Goal: Use online tool/utility: Utilize a website feature to perform a specific function

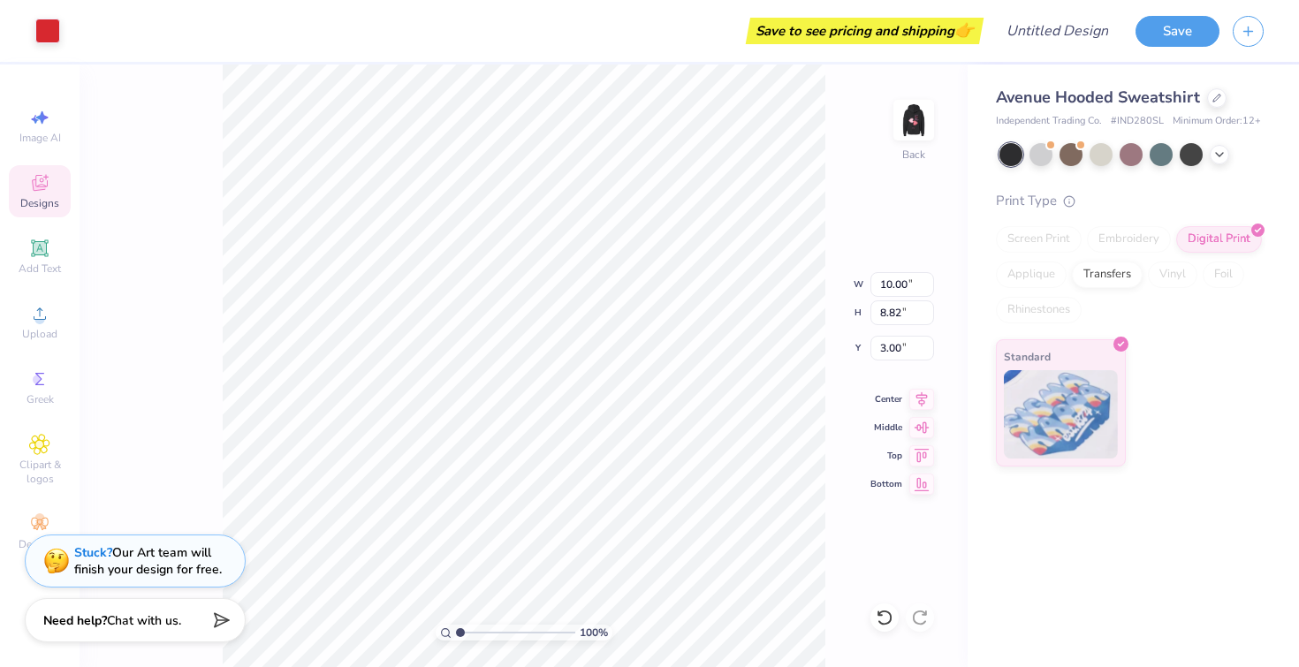
type input "3.70"
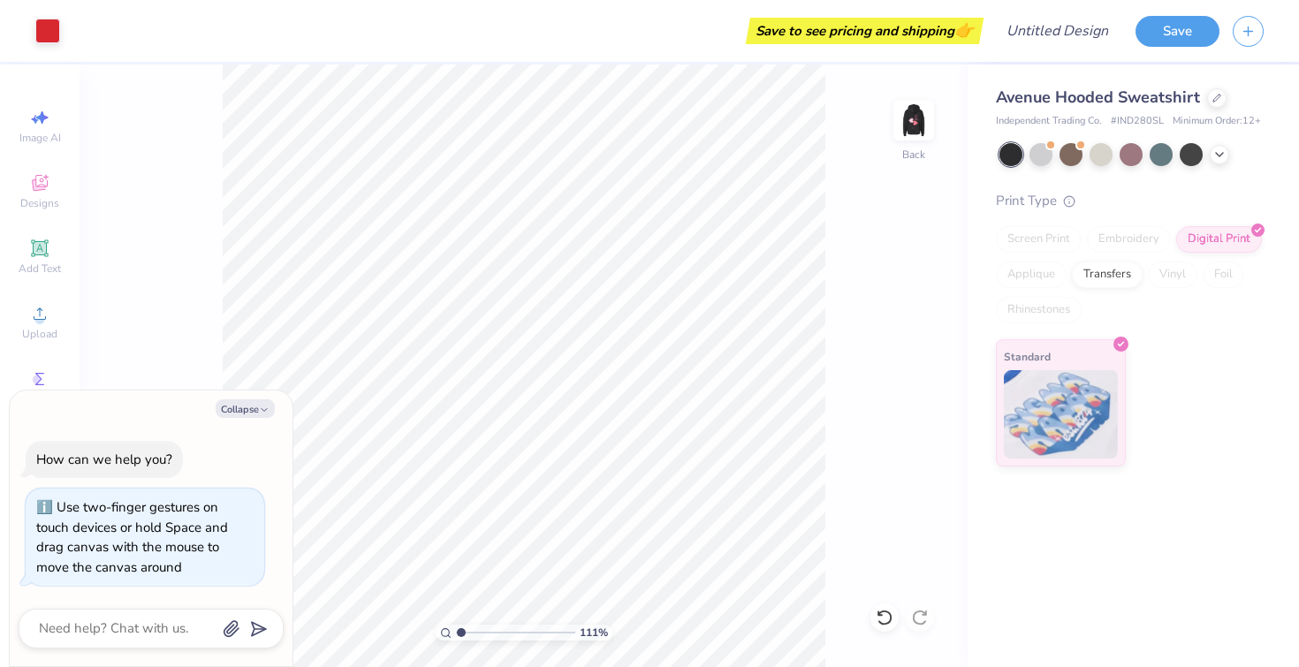
type input "1"
drag, startPoint x: 461, startPoint y: 633, endPoint x: 435, endPoint y: 622, distance: 28.9
click at [456, 625] on input "range" at bounding box center [515, 633] width 119 height 16
click at [840, 36] on div "Save to see pricing and shipping 👉" at bounding box center [864, 31] width 229 height 27
click at [1173, 30] on button "Save" at bounding box center [1177, 28] width 84 height 31
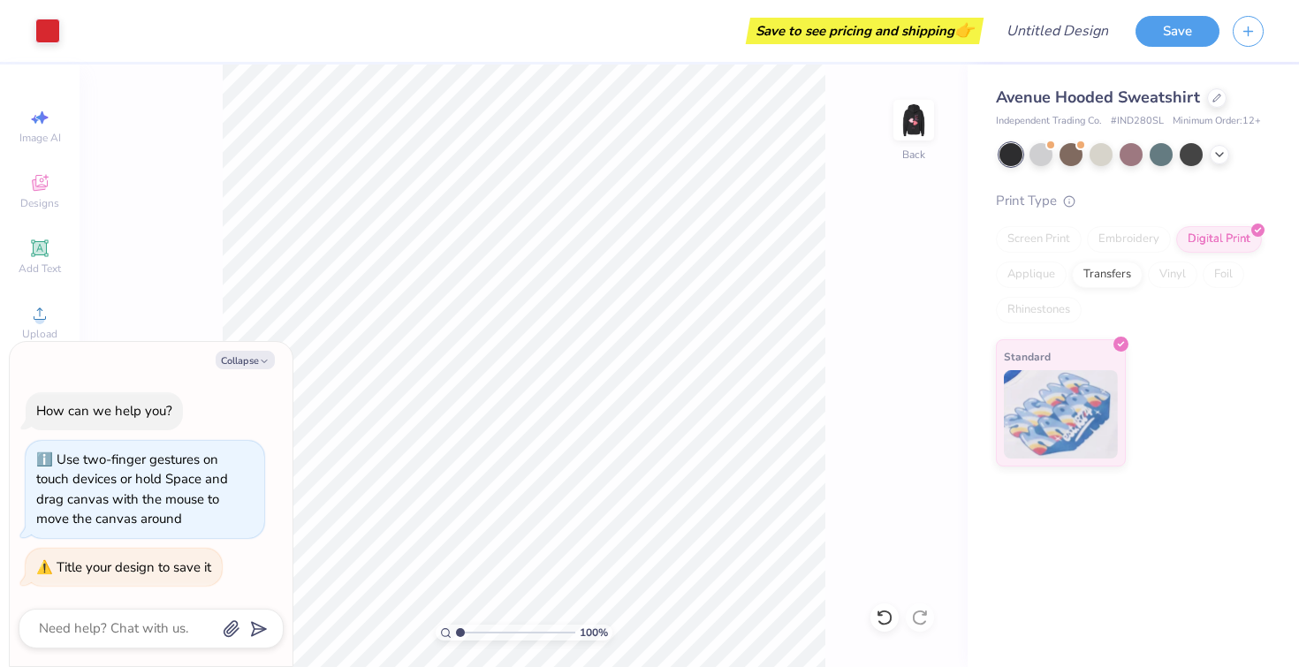
type textarea "x"
click at [92, 641] on div at bounding box center [151, 629] width 265 height 40
click at [92, 639] on textarea at bounding box center [126, 629] width 179 height 24
type textarea "a"
type textarea "x"
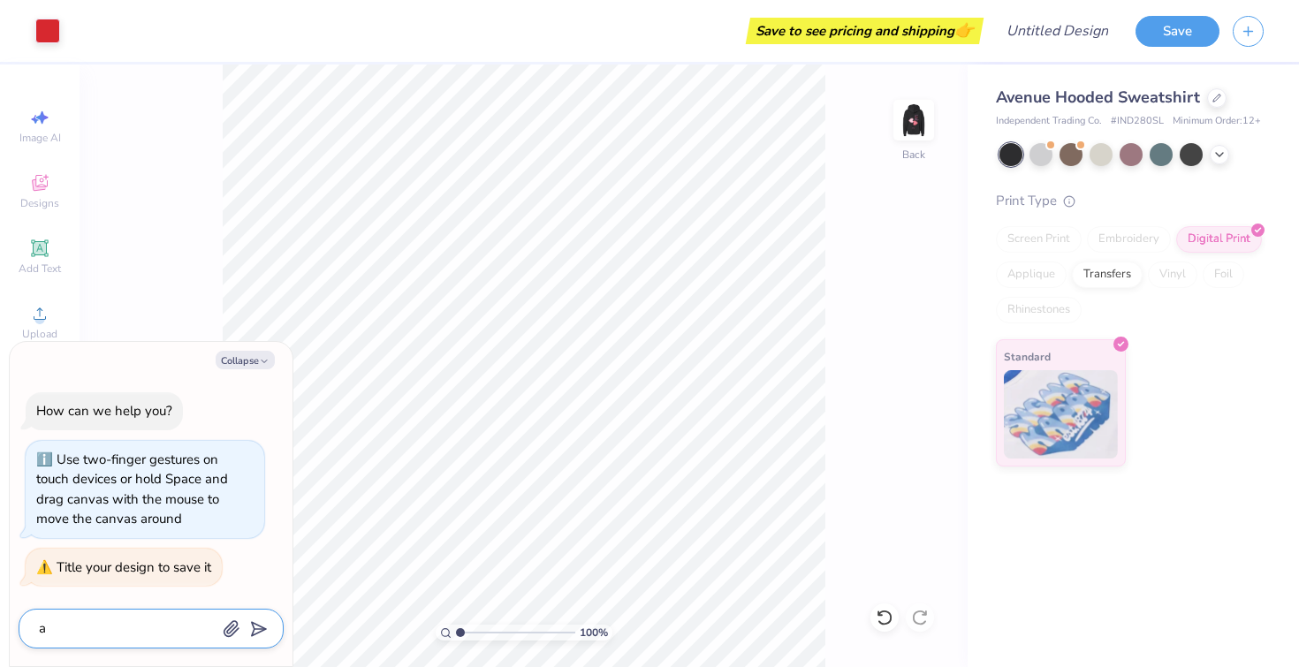
type textarea "al"
type textarea "x"
type textarea "alp"
type textarea "x"
type textarea "alph"
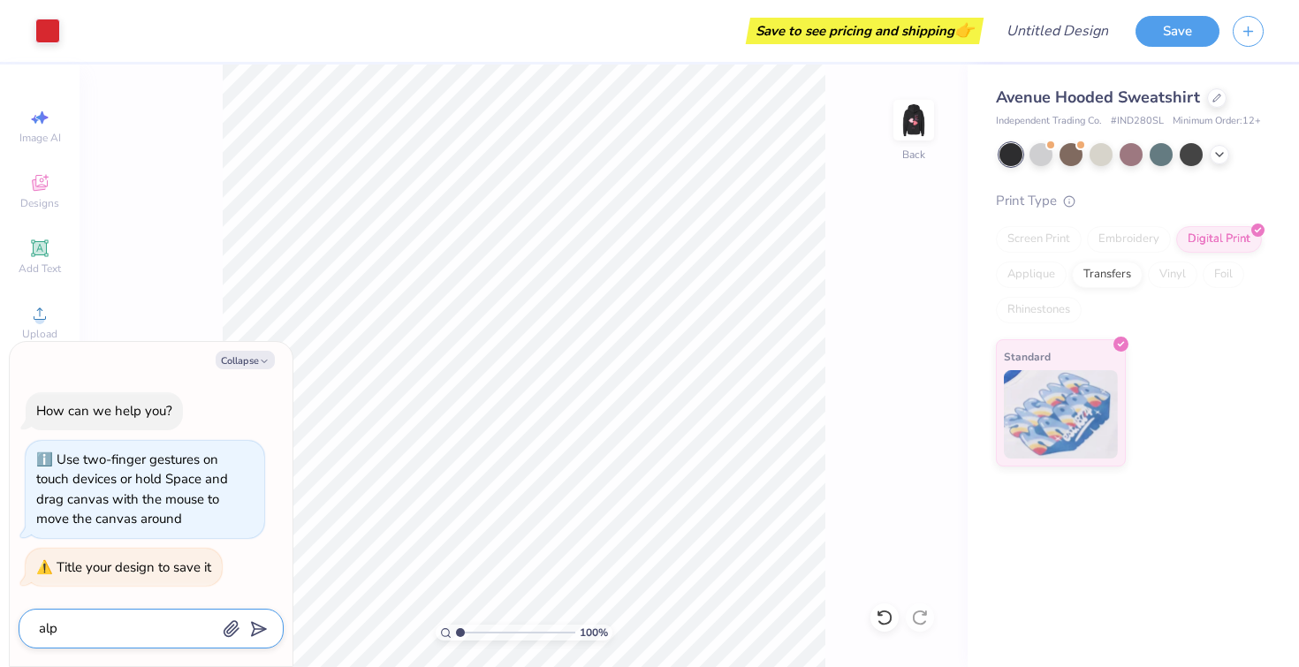
type textarea "x"
type textarea "alpha"
type textarea "x"
type textarea "alpha"
type textarea "x"
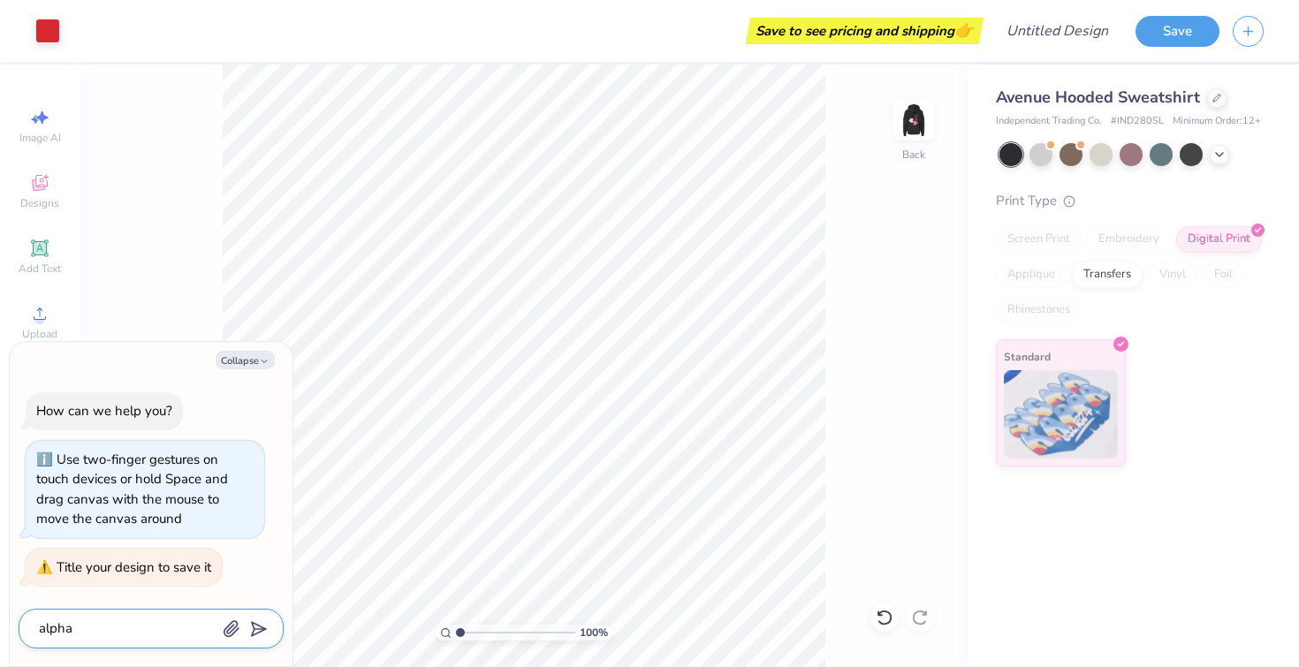
type textarea "alpha o"
type textarea "x"
type textarea "alpha oh"
type textarea "x"
type textarea "alpha ohu"
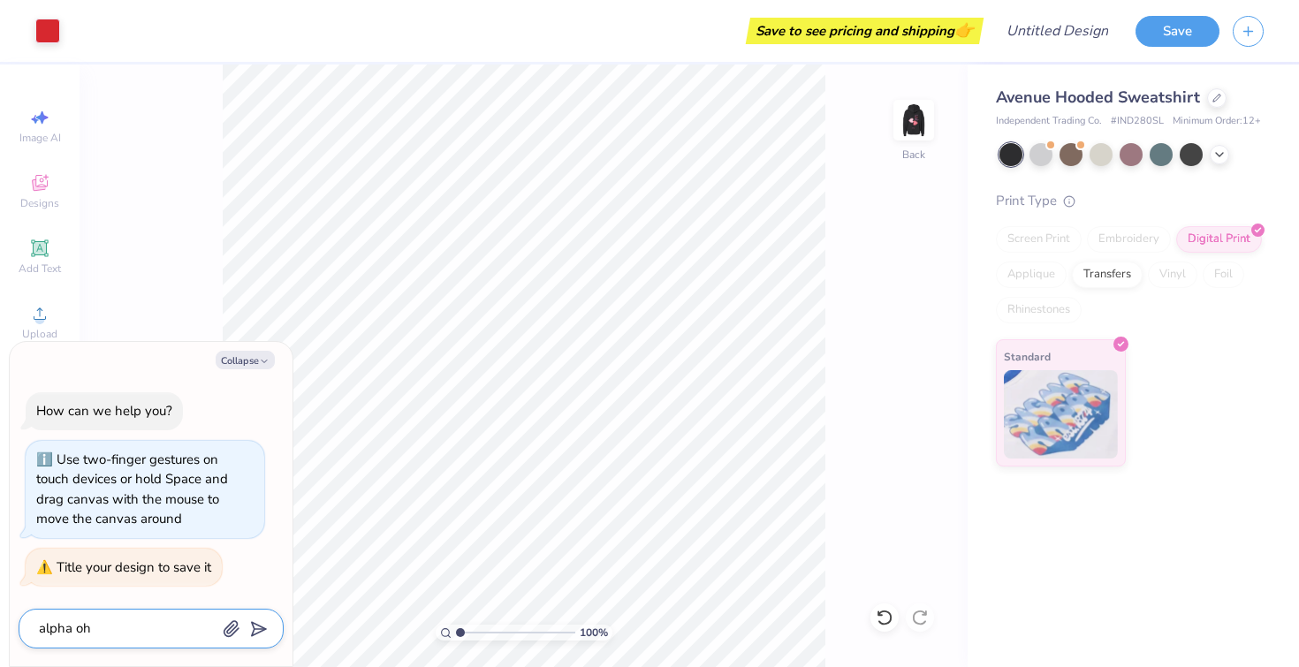
type textarea "x"
type textarea "alpha ohu"
type input "alpha ohu"
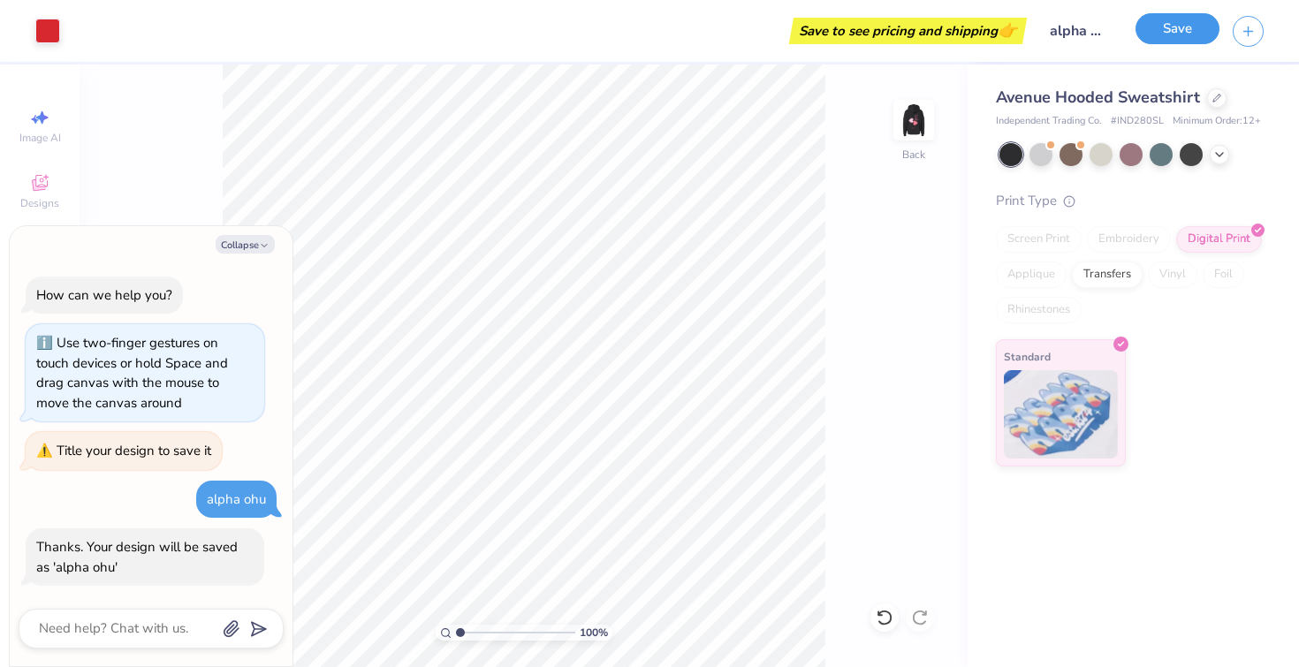
click at [1187, 36] on button "Save" at bounding box center [1177, 28] width 84 height 31
type textarea "x"
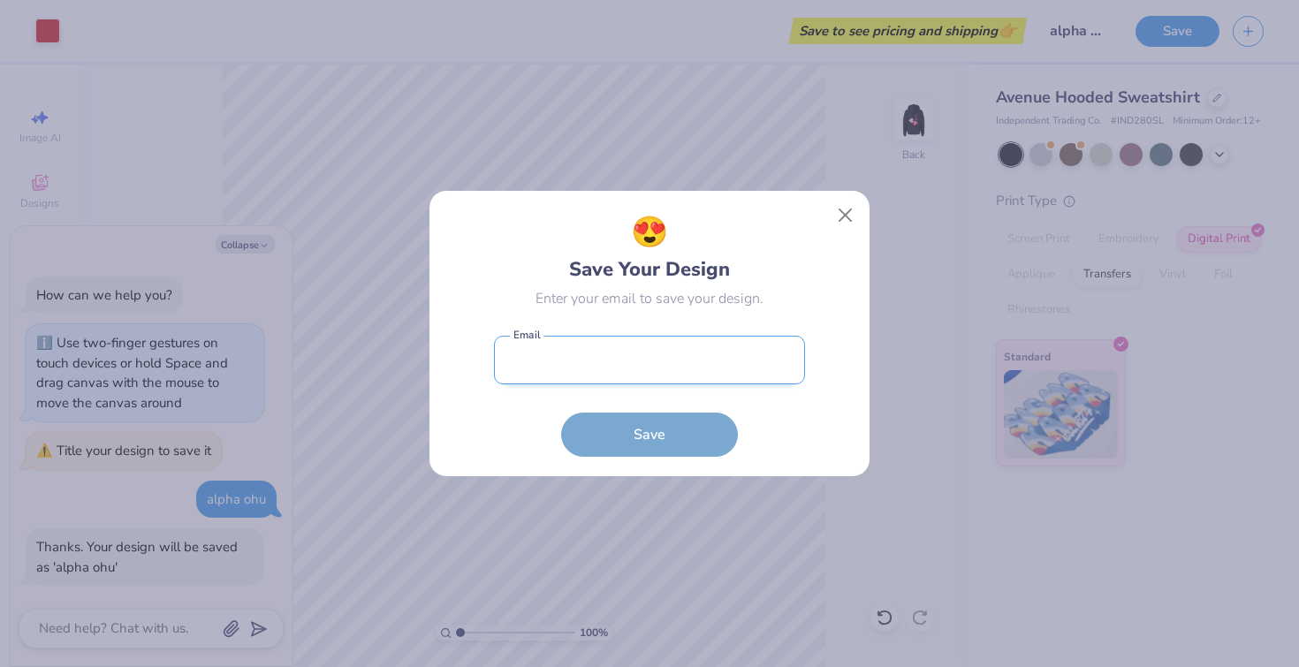
click at [650, 368] on input "email" at bounding box center [649, 360] width 311 height 49
type input "scar@bu.edu"
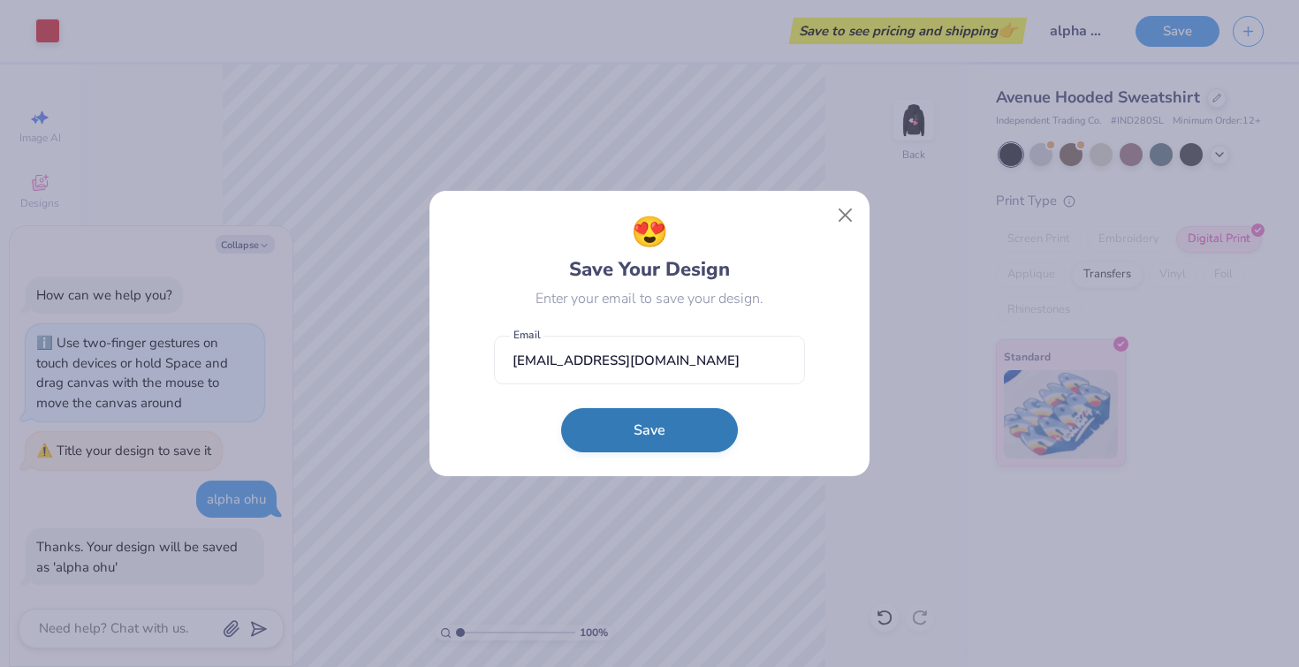
click at [658, 432] on button "Save" at bounding box center [649, 430] width 177 height 44
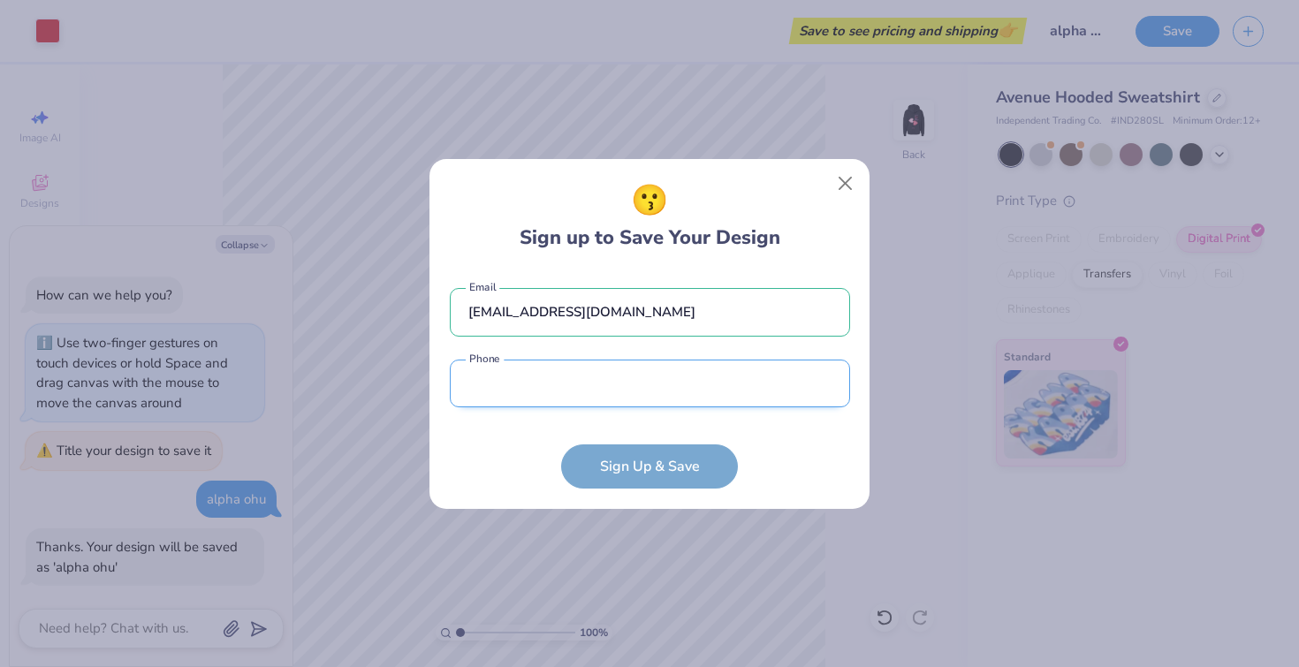
click at [606, 390] on input "tel" at bounding box center [650, 384] width 400 height 49
type input "(862) 220-3736"
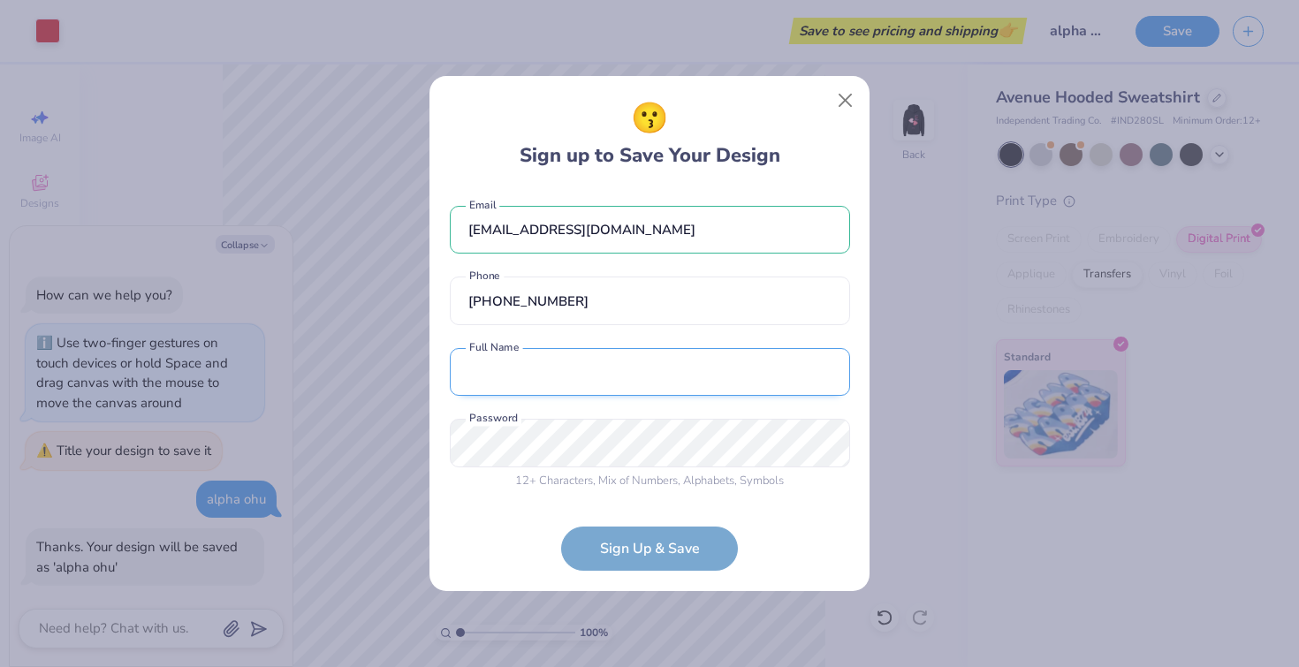
click at [590, 361] on input "text" at bounding box center [650, 372] width 400 height 49
type input "Scarlett Mandil"
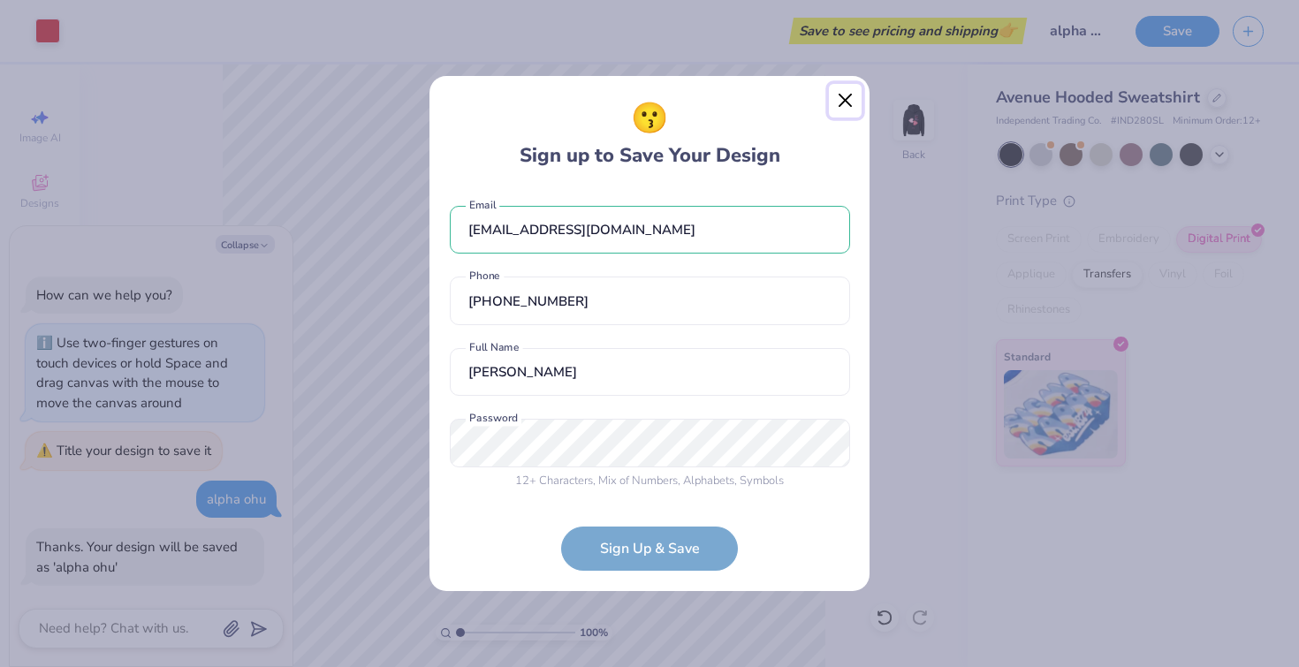
click at [841, 97] on button "Close" at bounding box center [846, 101] width 34 height 34
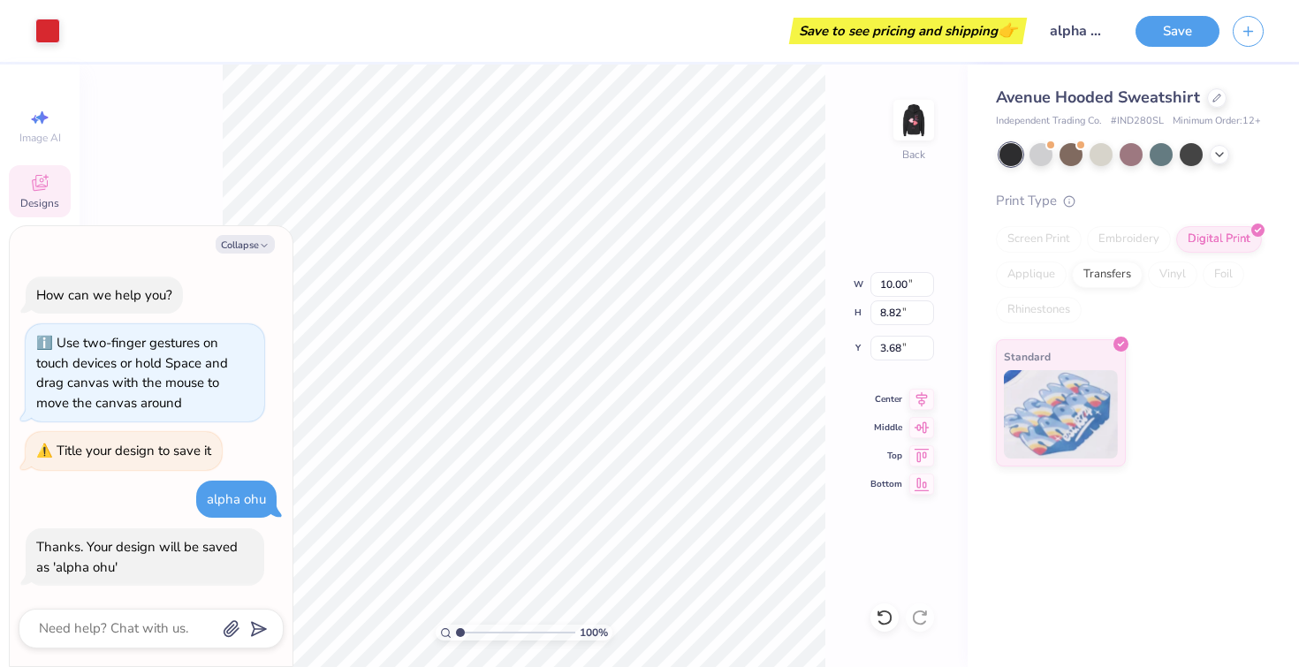
type textarea "x"
type input "9.99"
type input "8.83"
type input "3.67"
type textarea "x"
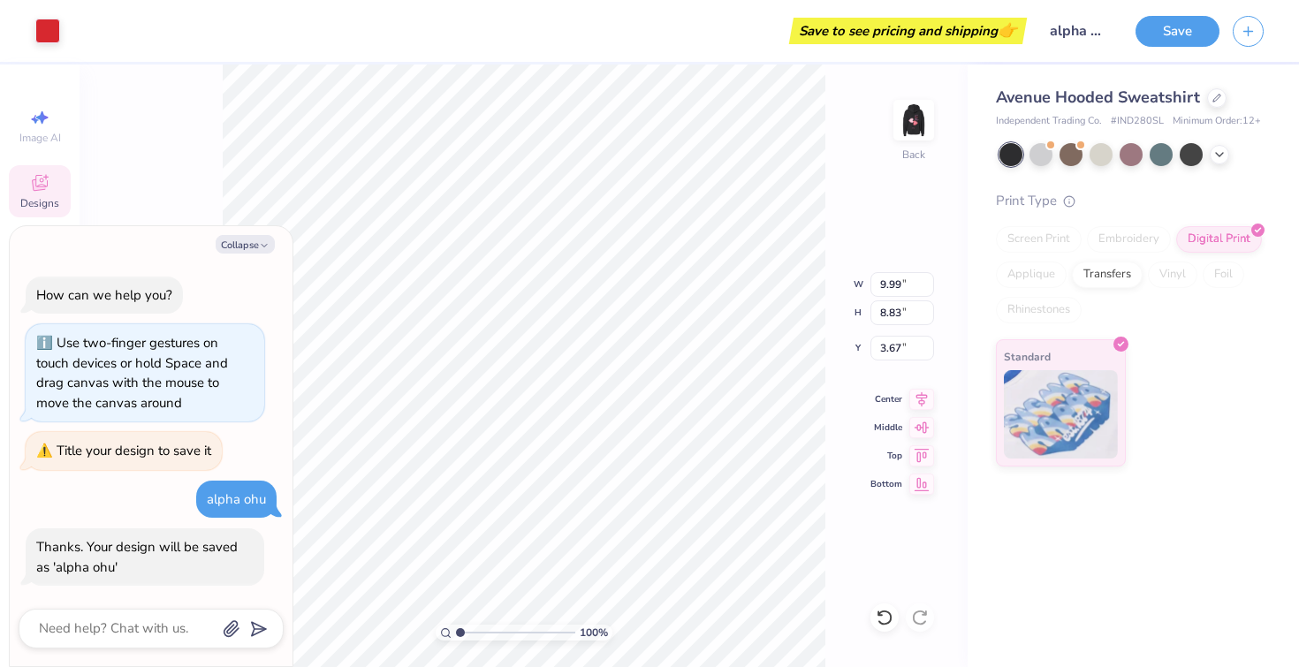
type input "3.82"
click at [248, 239] on button "Collapse" at bounding box center [245, 244] width 59 height 19
type textarea "x"
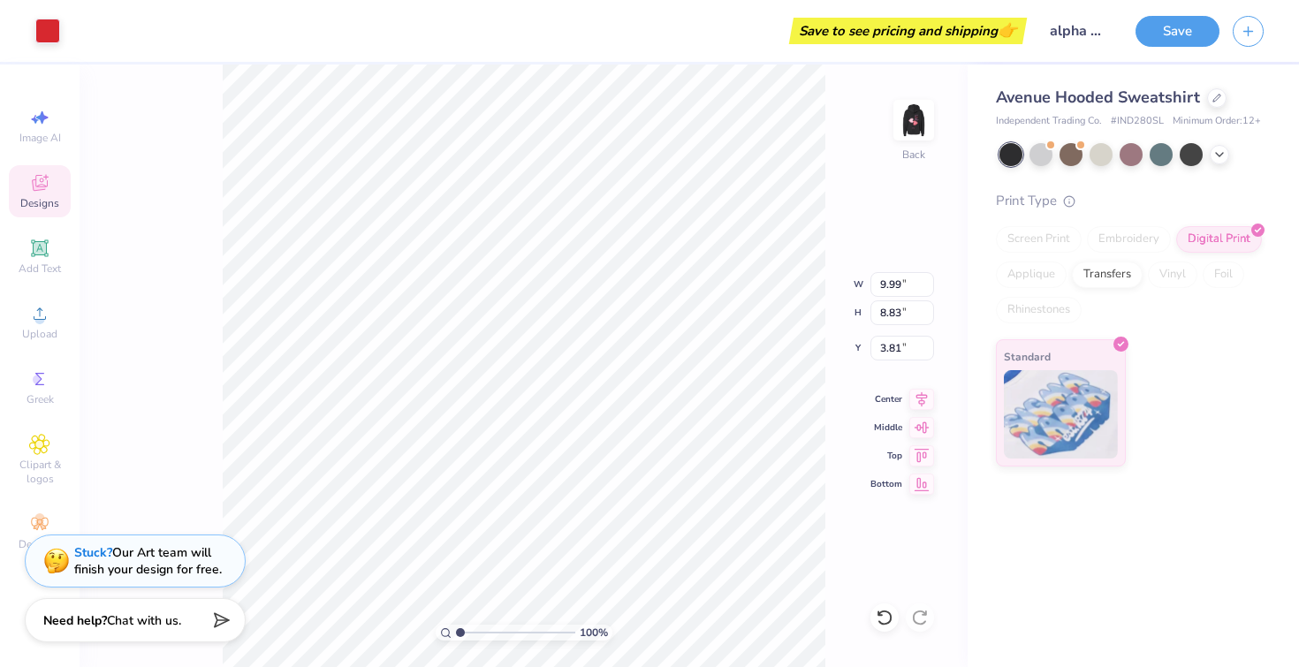
type input "3.40"
type input "3.52"
type input "10.07"
type input "8.91"
type input "3.53"
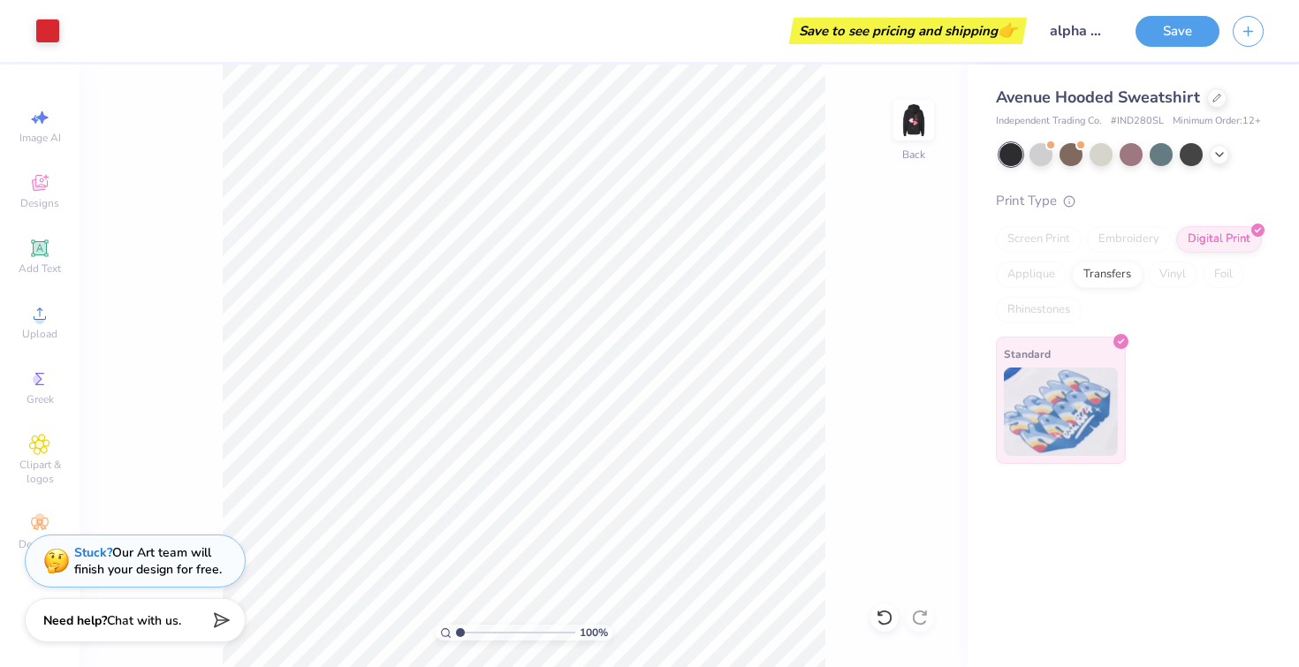
click at [997, 410] on div "Standard" at bounding box center [1061, 400] width 130 height 127
click at [1062, 352] on div "Standard" at bounding box center [1061, 400] width 130 height 127
click at [1118, 342] on polyline at bounding box center [1120, 341] width 5 height 4
click at [1122, 334] on div at bounding box center [1120, 341] width 15 height 15
click at [1137, 239] on div "Embroidery" at bounding box center [1129, 239] width 84 height 27
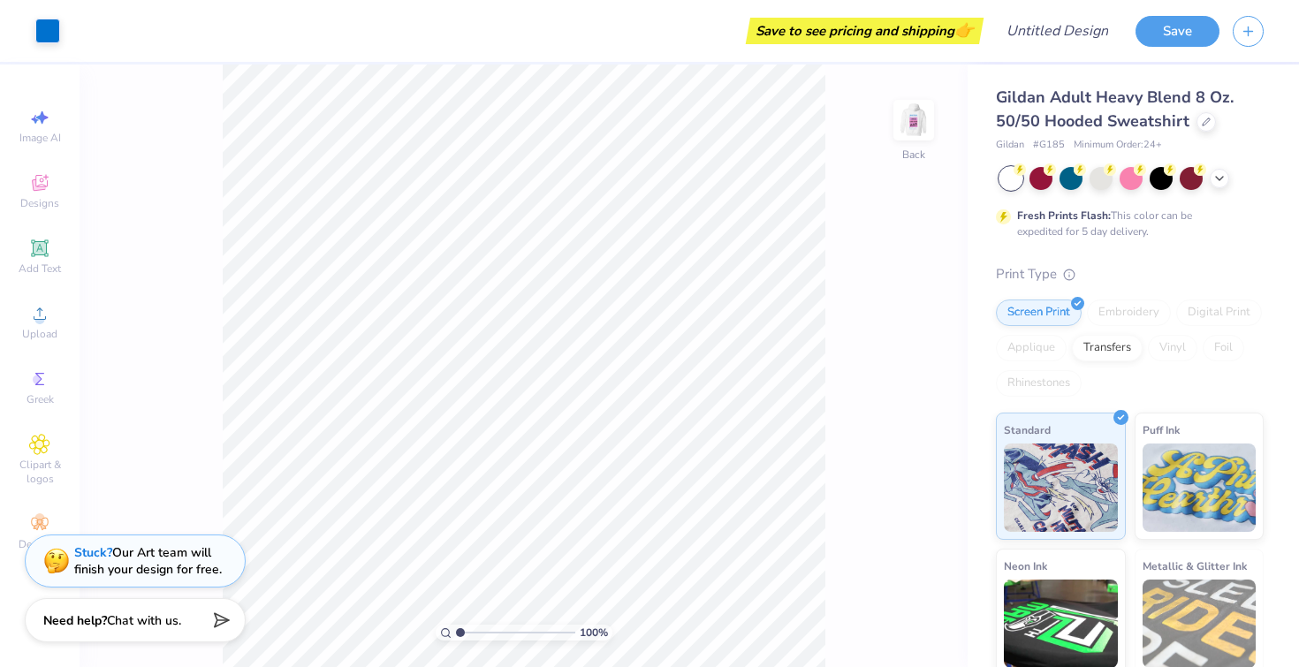
drag, startPoint x: 462, startPoint y: 633, endPoint x: 402, endPoint y: 646, distance: 61.5
click at [456, 640] on input "range" at bounding box center [515, 633] width 119 height 16
click at [1104, 313] on div "Embroidery" at bounding box center [1129, 312] width 84 height 27
click at [1021, 307] on div "Screen Print" at bounding box center [1039, 310] width 86 height 27
type input "1"
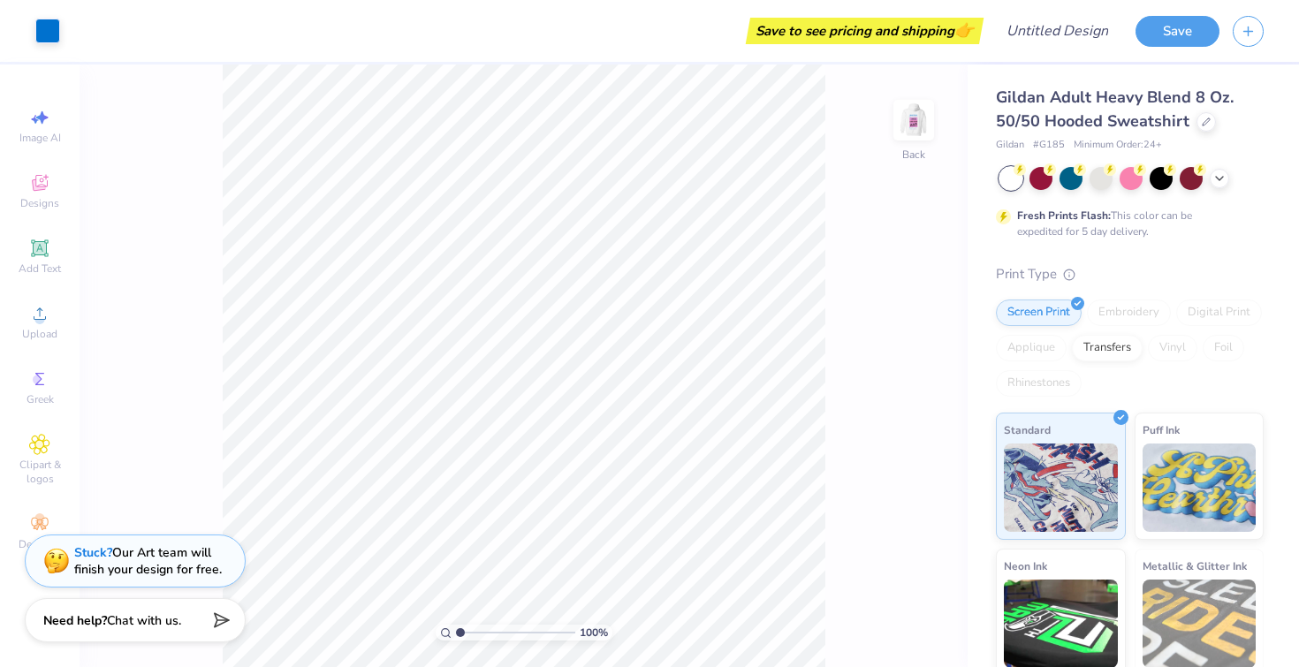
click at [405, 640] on div "100 %" at bounding box center [524, 365] width 602 height 602
click at [190, 623] on div "Need help? Chat with us." at bounding box center [135, 617] width 221 height 44
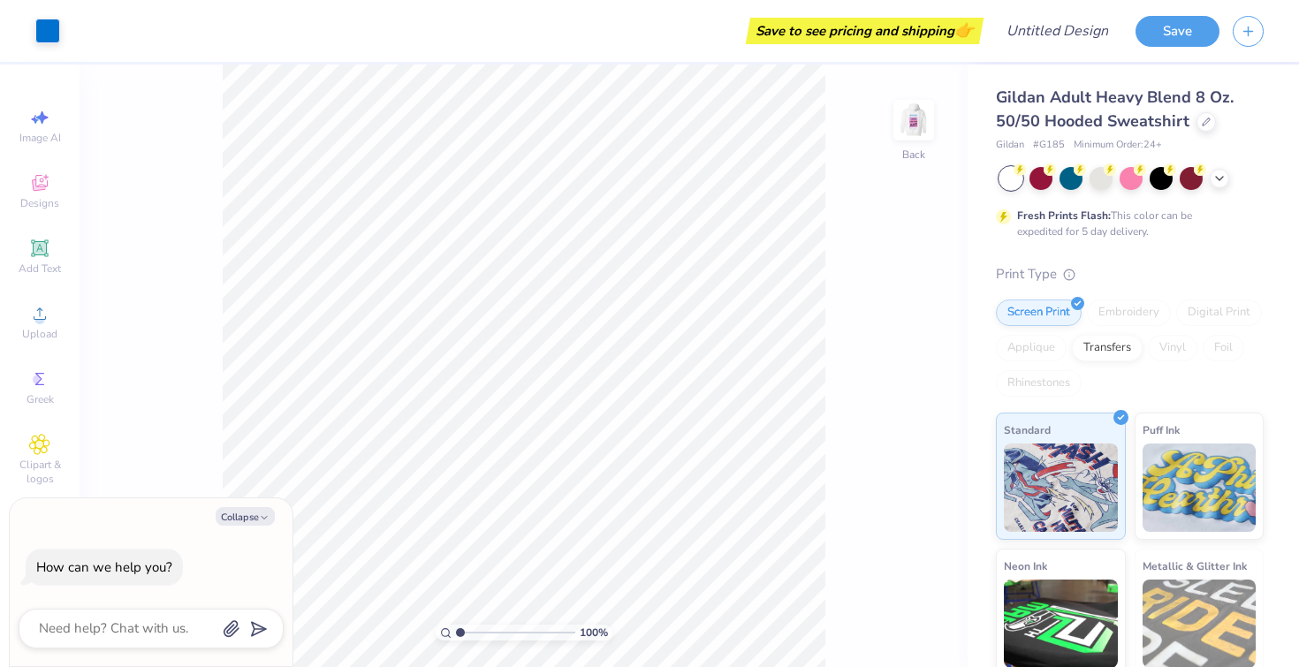
click at [154, 600] on div "Collapse How can we help you?" at bounding box center [151, 582] width 283 height 169
click at [166, 542] on div "How can we help you?" at bounding box center [151, 567] width 265 height 66
click at [170, 606] on div "Collapse How can we help you?" at bounding box center [151, 582] width 283 height 169
click at [170, 628] on textarea at bounding box center [126, 629] width 179 height 24
type textarea "p"
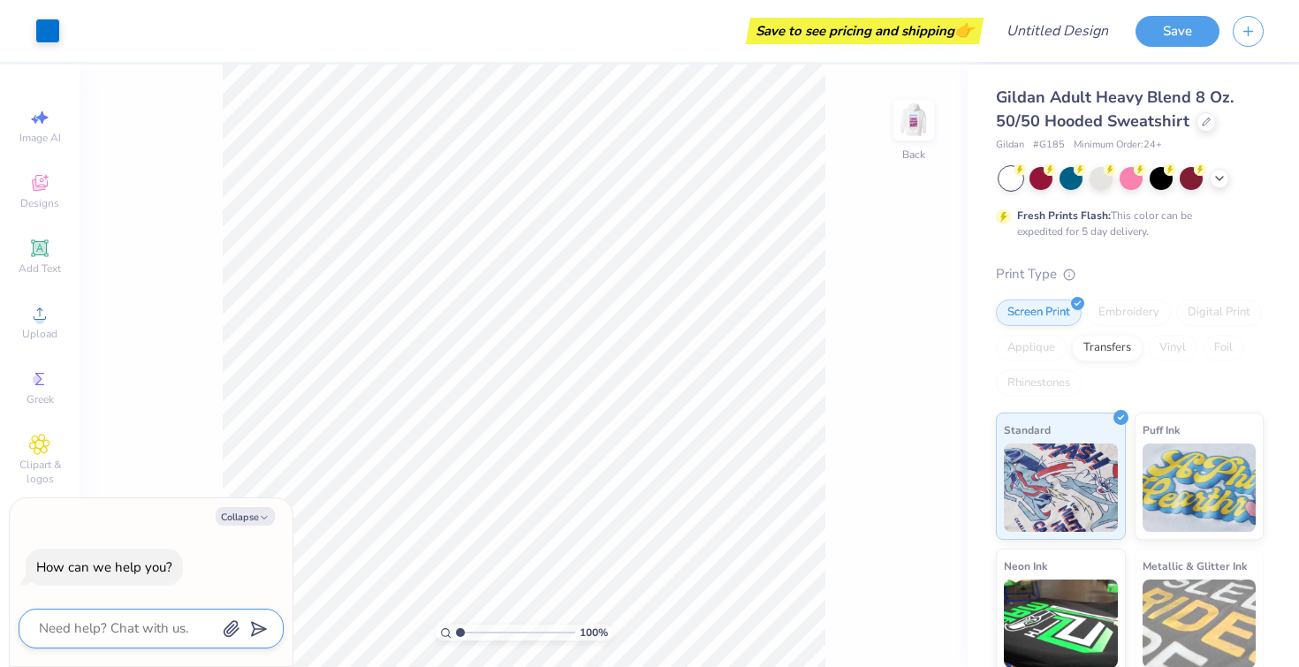
type textarea "x"
type textarea "pr"
type textarea "x"
type textarea "pri"
type textarea "x"
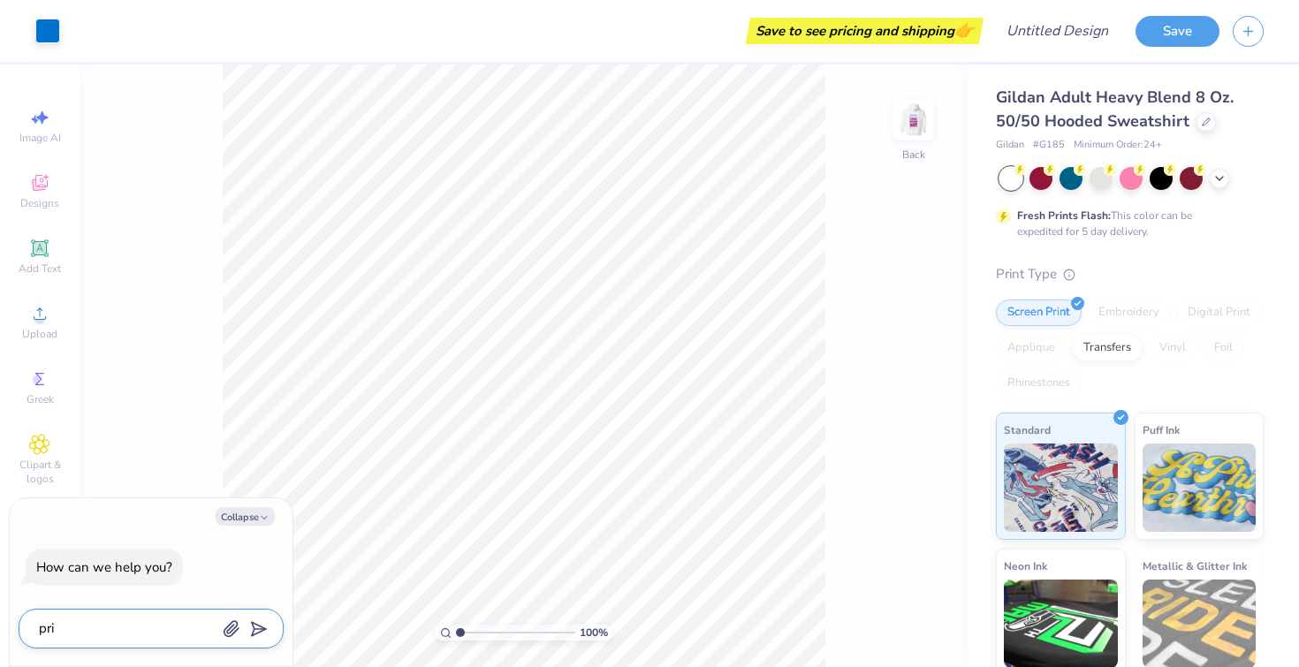
type textarea "pric"
type textarea "x"
type textarea "price"
type textarea "x"
type textarea "price"
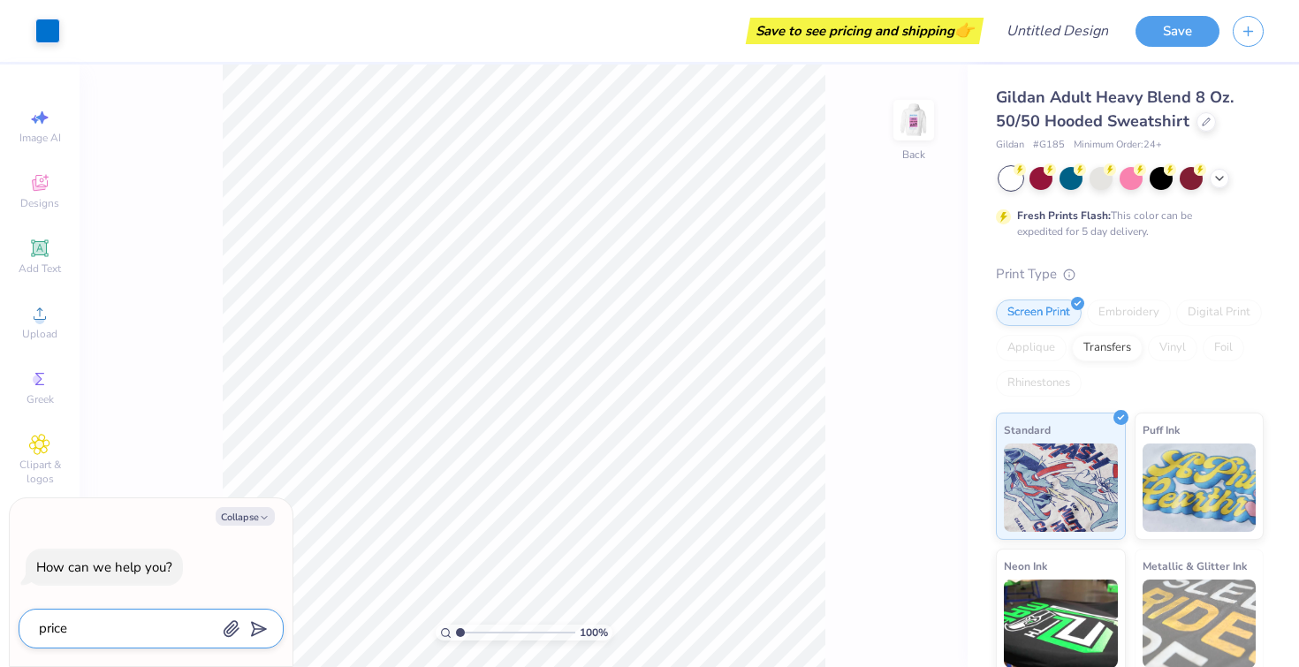
type textarea "x"
type textarea "price"
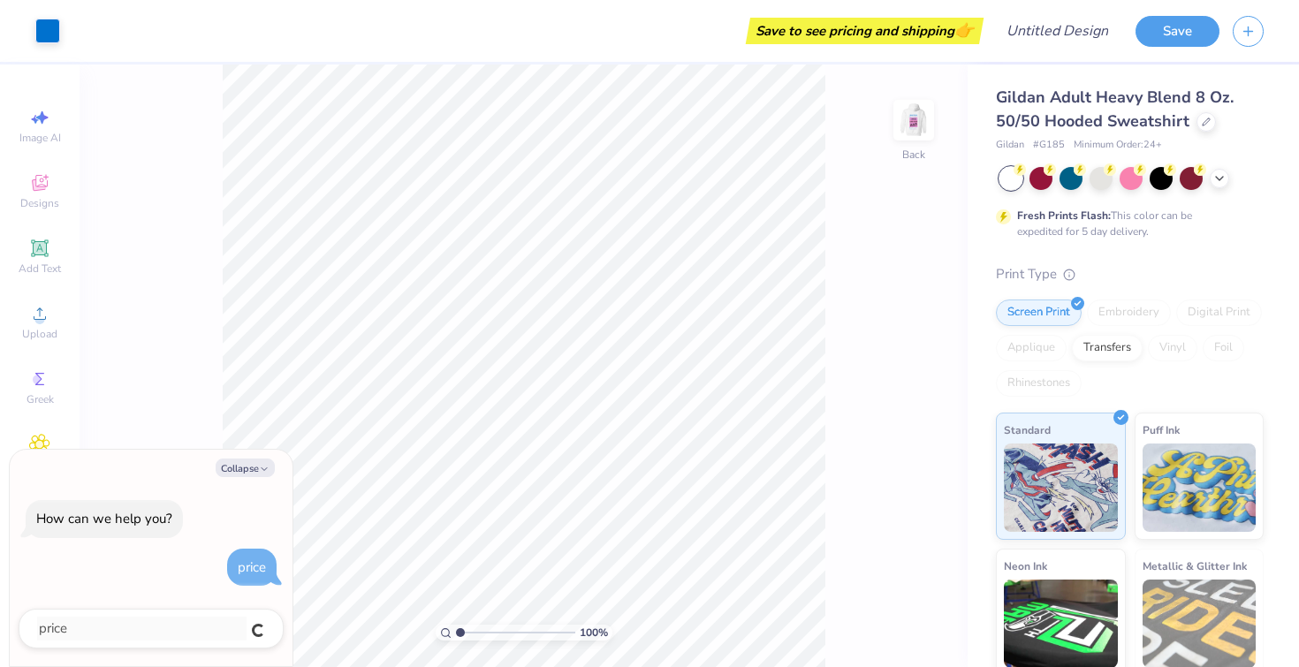
type textarea "x"
